Goal: Task Accomplishment & Management: Manage account settings

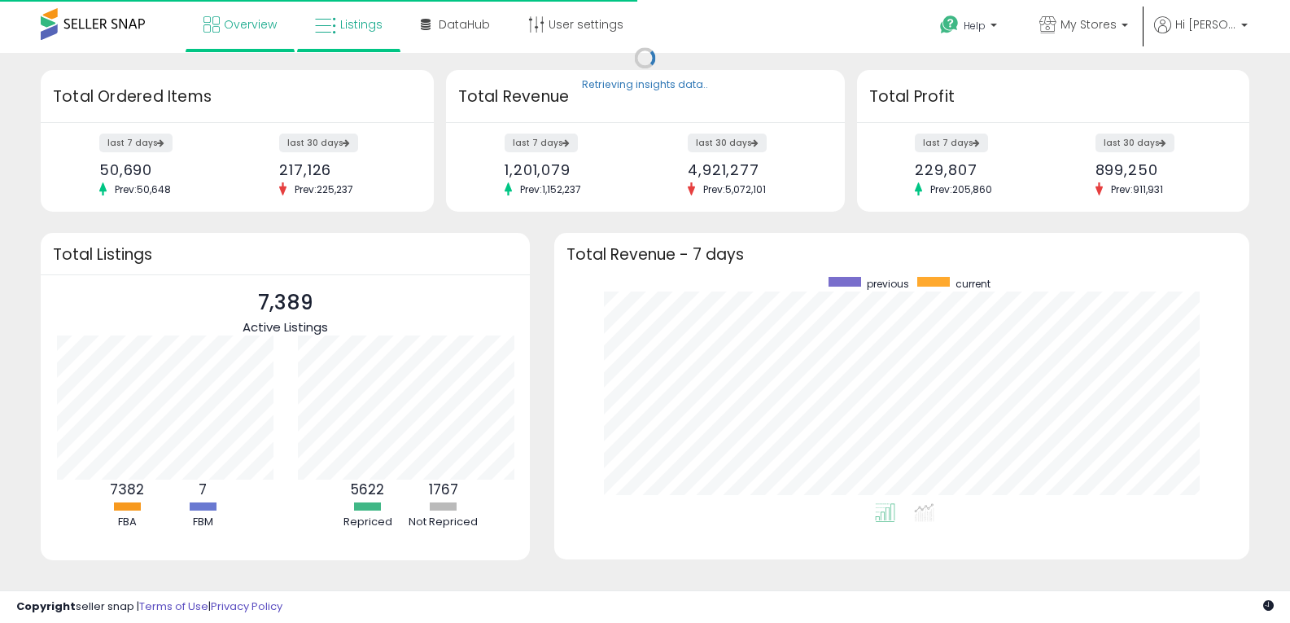
scroll to position [226, 662]
click at [357, 33] on link "Listings" at bounding box center [349, 24] width 92 height 49
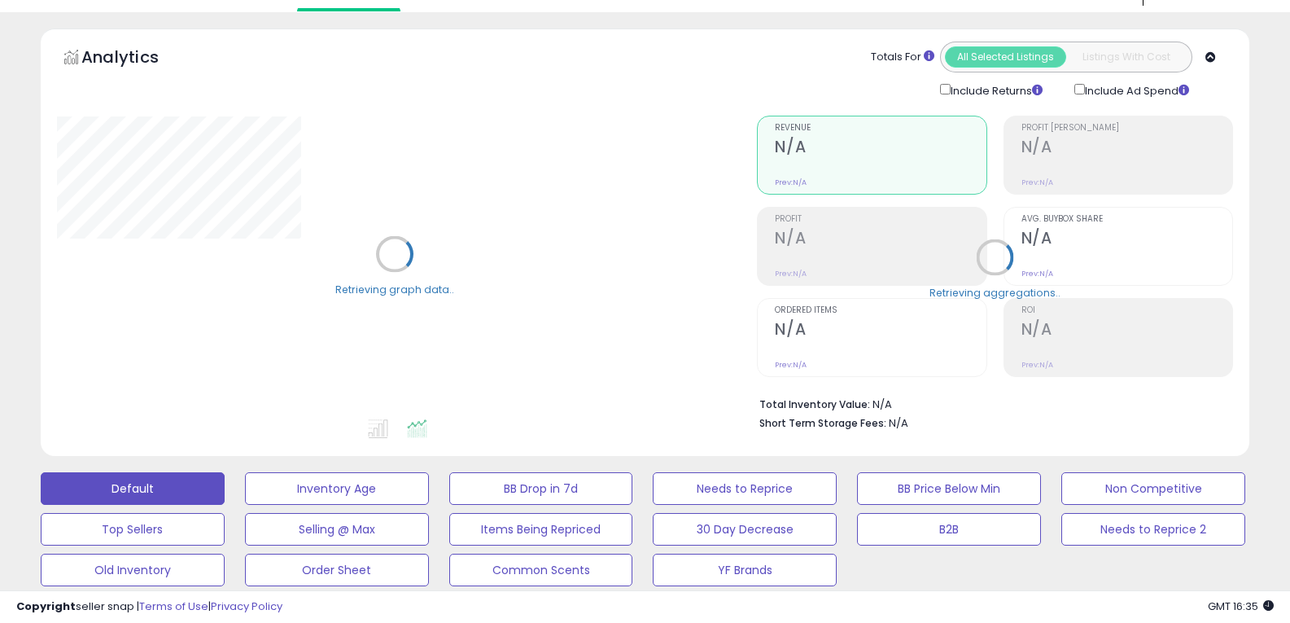
scroll to position [326, 0]
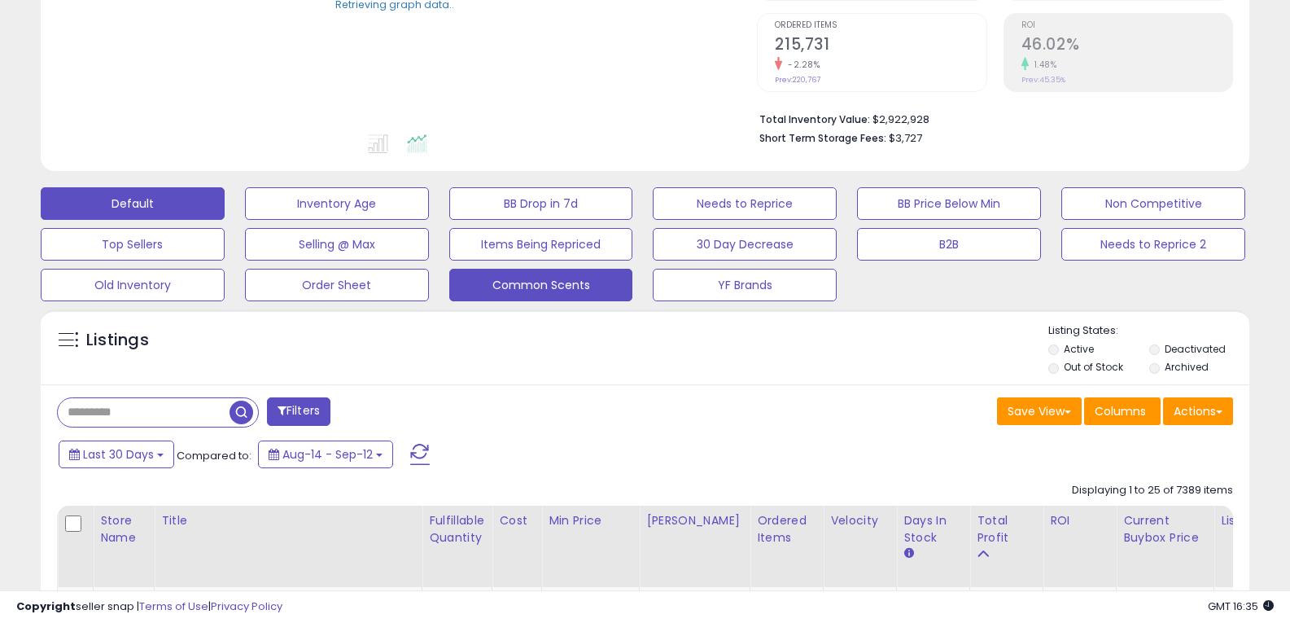
click at [492, 284] on button "Common Scents" at bounding box center [541, 285] width 184 height 33
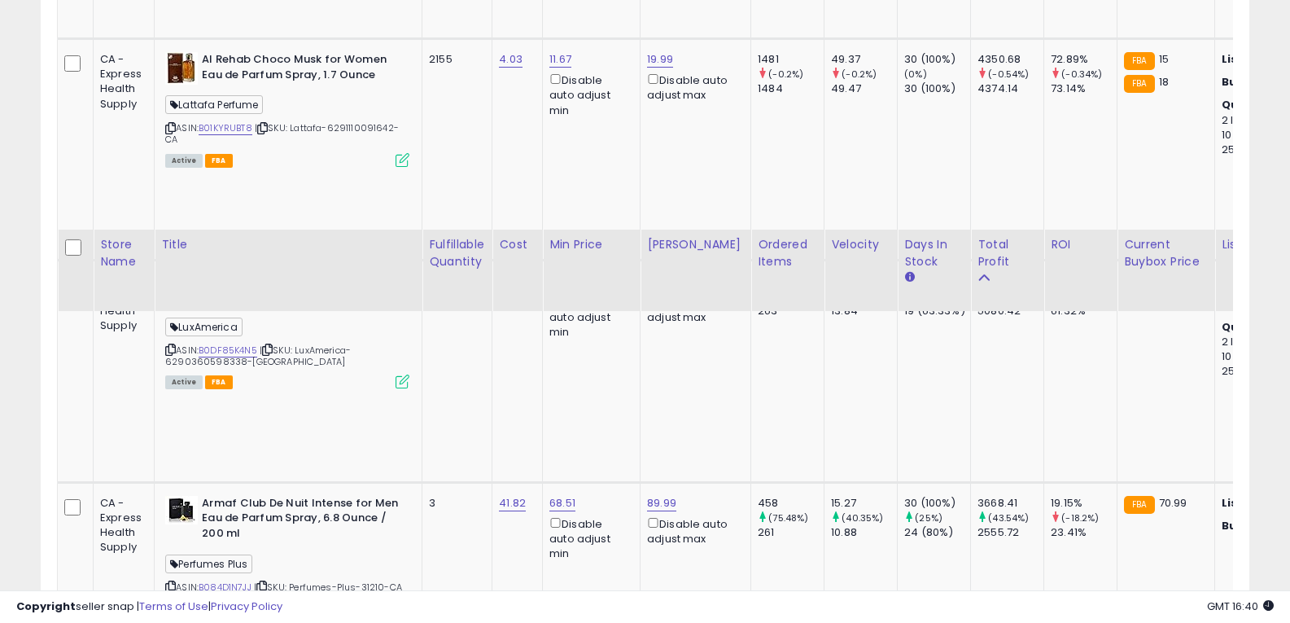
scroll to position [1546, 0]
